Goal: Task Accomplishment & Management: Use online tool/utility

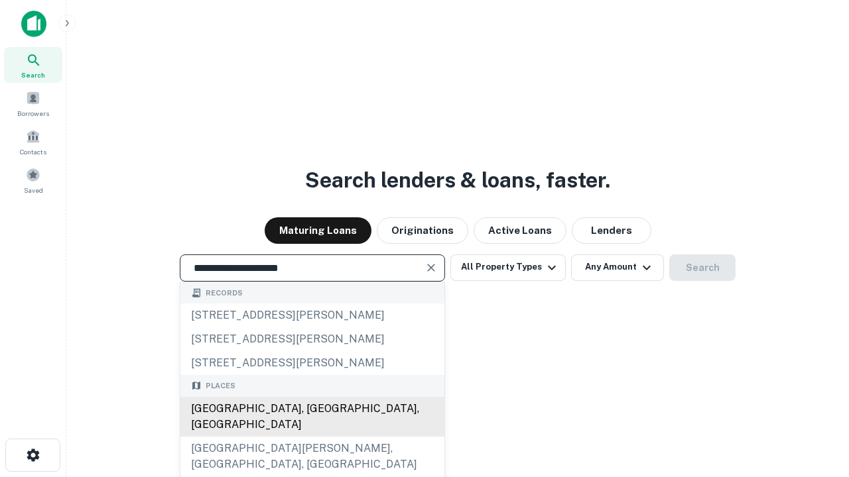
click at [312, 437] on div "Santa Monica, CA, USA" at bounding box center [312, 417] width 264 height 40
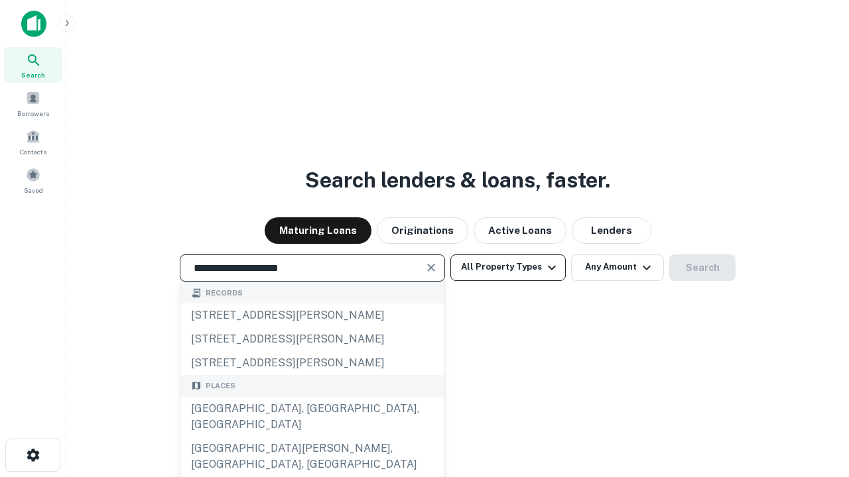
type input "**********"
click at [508, 267] on button "All Property Types" at bounding box center [507, 268] width 115 height 27
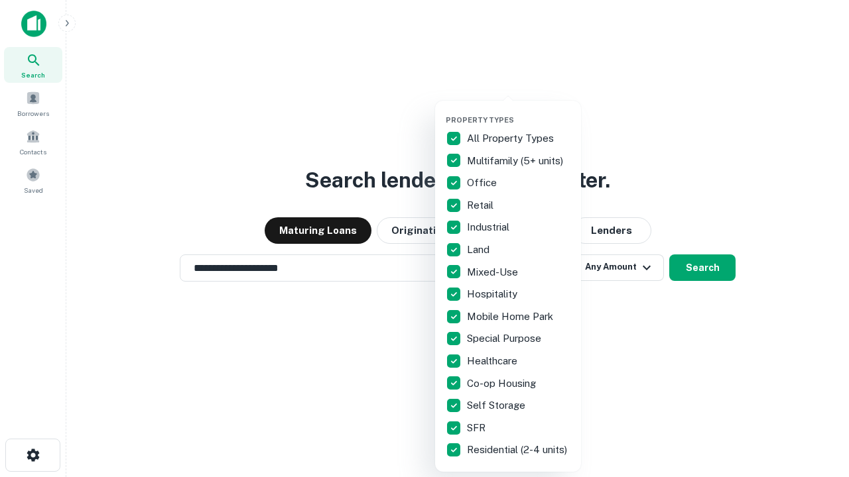
click at [518, 111] on button "button" at bounding box center [519, 111] width 146 height 1
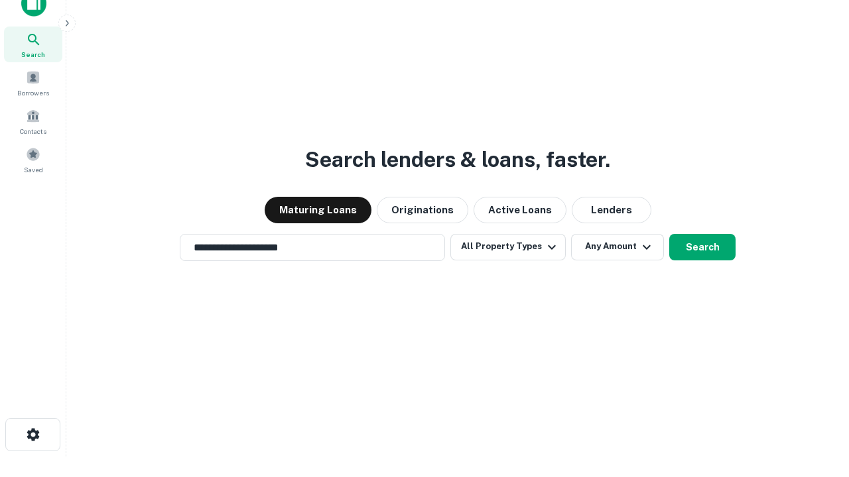
scroll to position [8, 160]
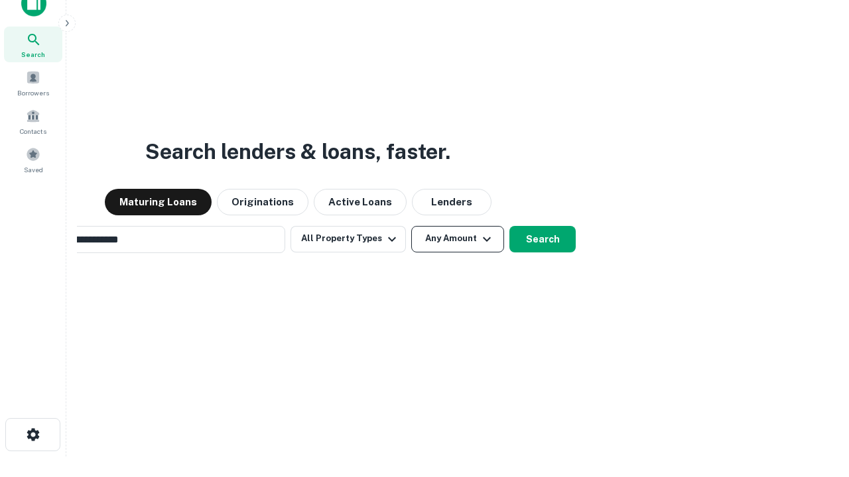
click at [411, 226] on button "Any Amount" at bounding box center [457, 239] width 93 height 27
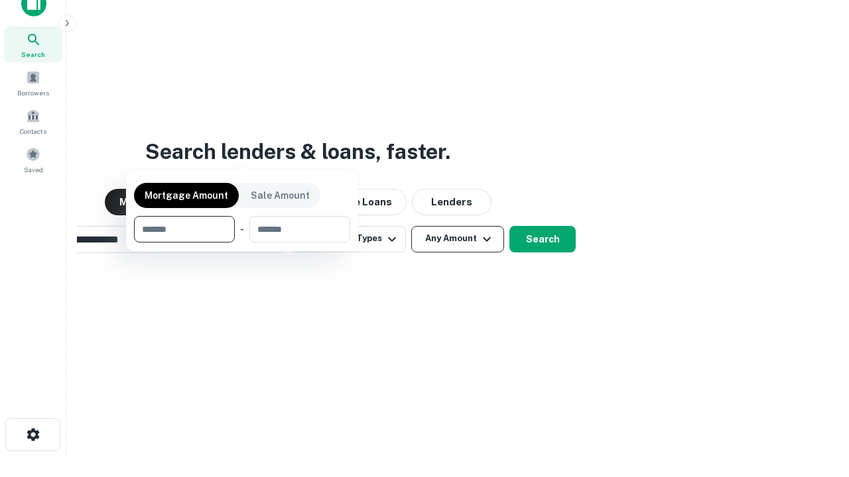
scroll to position [95, 375]
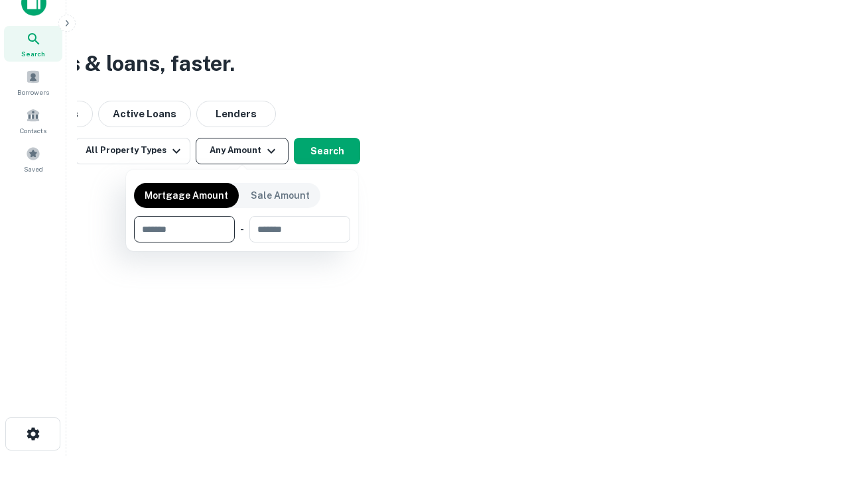
type input "*******"
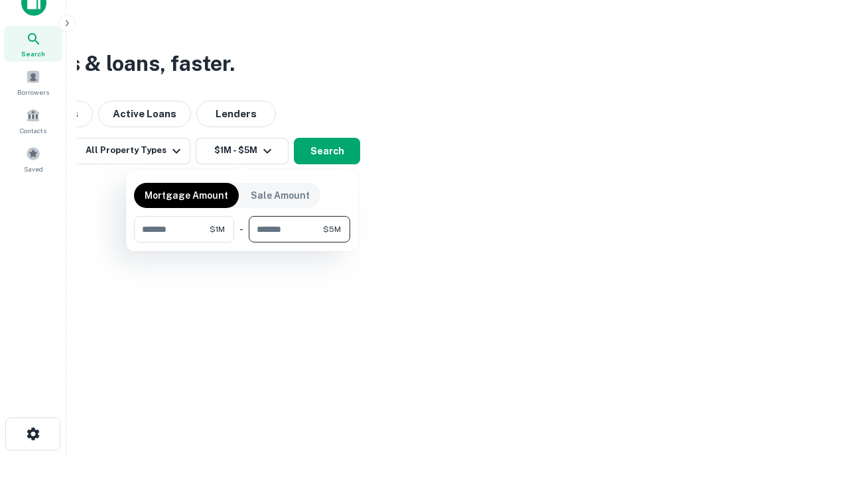
type input "*******"
click at [242, 243] on button "button" at bounding box center [242, 243] width 216 height 1
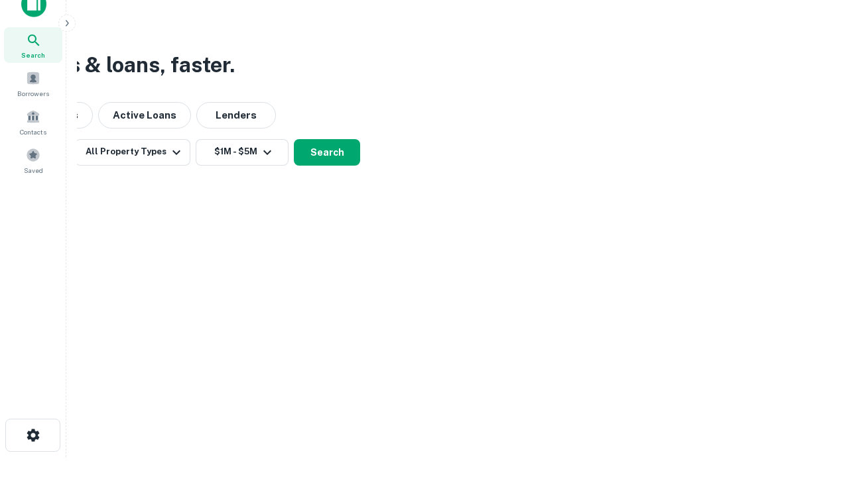
scroll to position [8, 245]
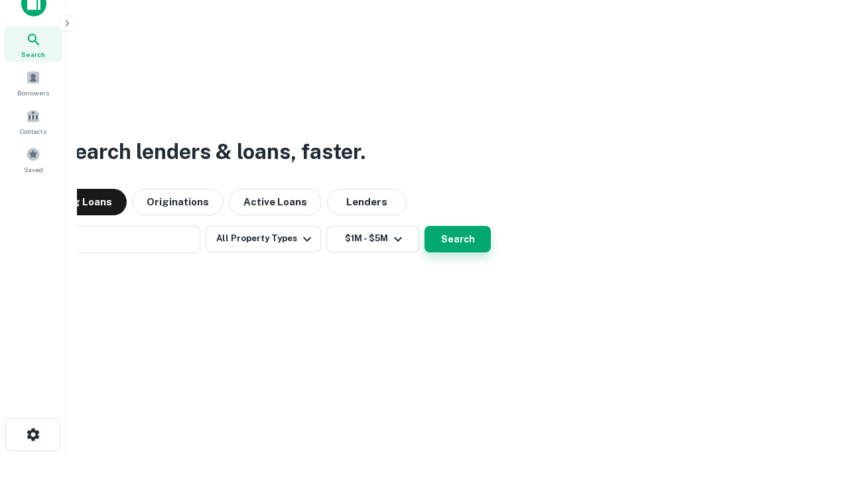
click at [424, 226] on button "Search" at bounding box center [457, 239] width 66 height 27
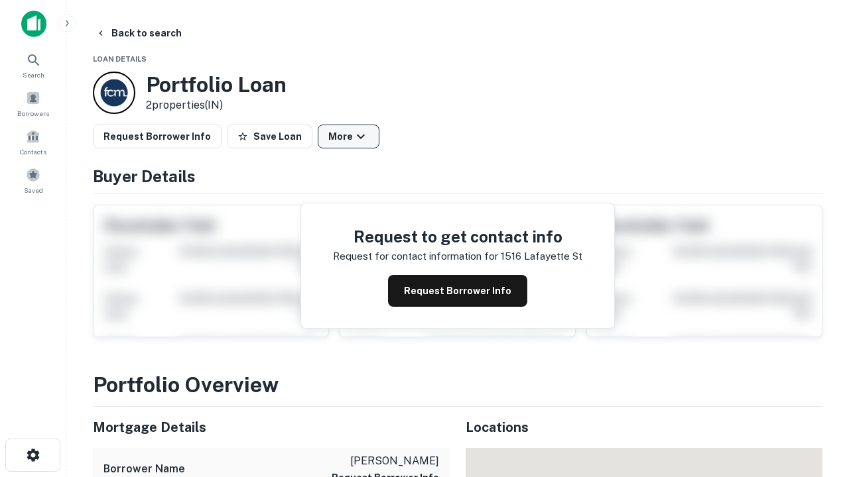
click at [348, 137] on button "More" at bounding box center [349, 137] width 62 height 24
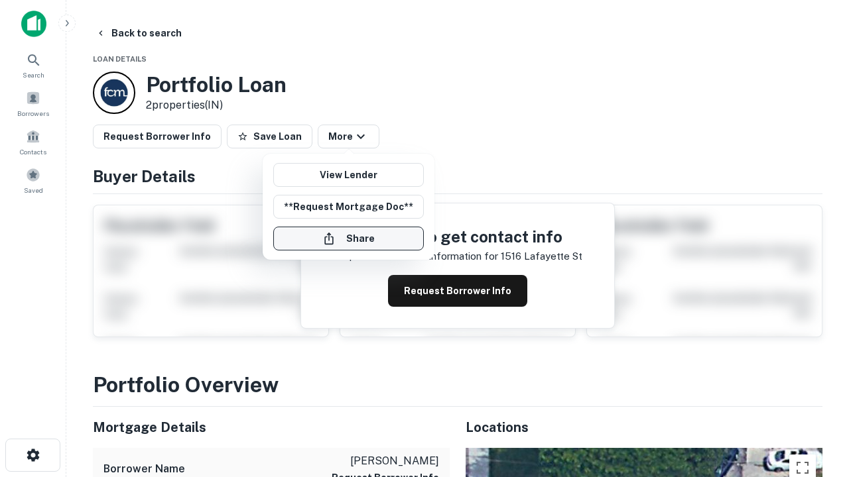
click at [348, 239] on button "Share" at bounding box center [348, 239] width 150 height 24
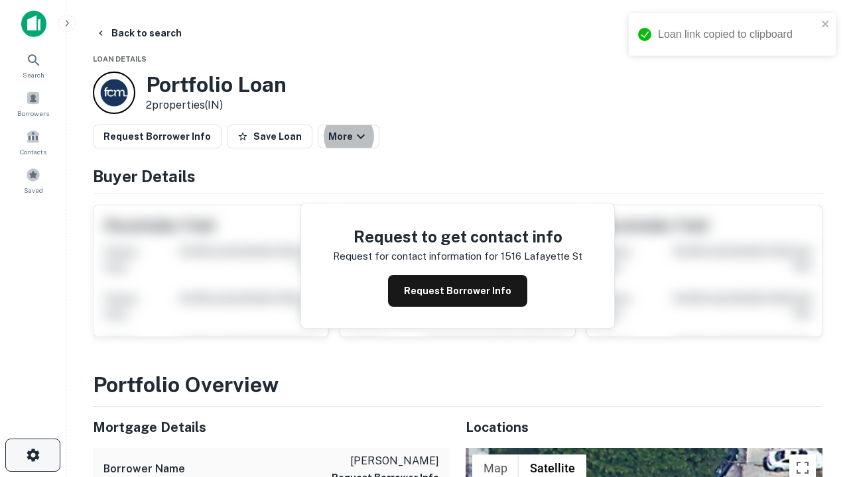
click at [32, 455] on icon "button" at bounding box center [33, 456] width 16 height 16
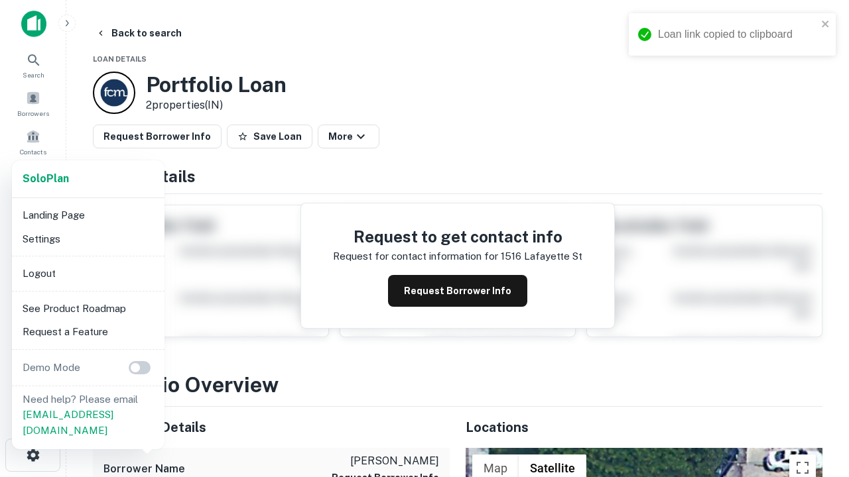
click at [88, 273] on li "Logout" at bounding box center [88, 274] width 142 height 24
